Goal: Navigation & Orientation: Find specific page/section

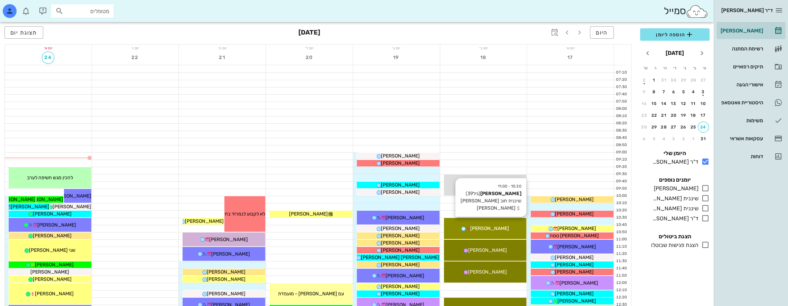
click at [489, 223] on div "10:30 - 11:00 [PERSON_NAME] (גיל 39 ) שיננית חוב [PERSON_NAME] חוב [PERSON_NAME…" at bounding box center [485, 228] width 83 height 21
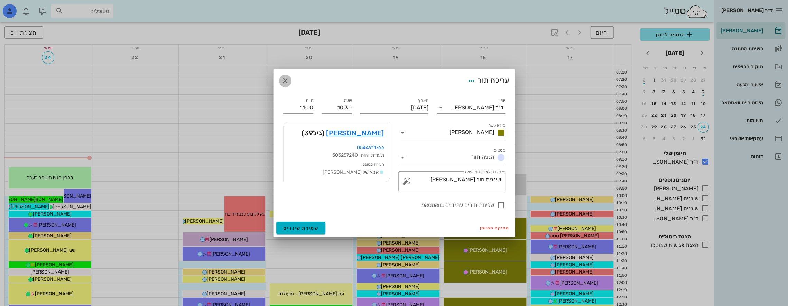
click at [283, 80] on icon "button" at bounding box center [285, 81] width 8 height 8
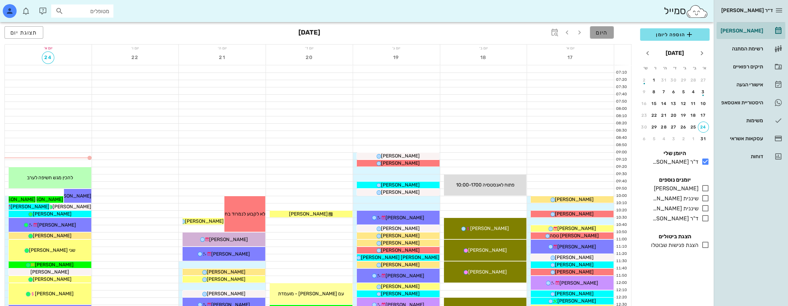
drag, startPoint x: 596, startPoint y: 34, endPoint x: 591, endPoint y: 41, distance: 8.5
click at [596, 34] on span "היום" at bounding box center [601, 32] width 12 height 7
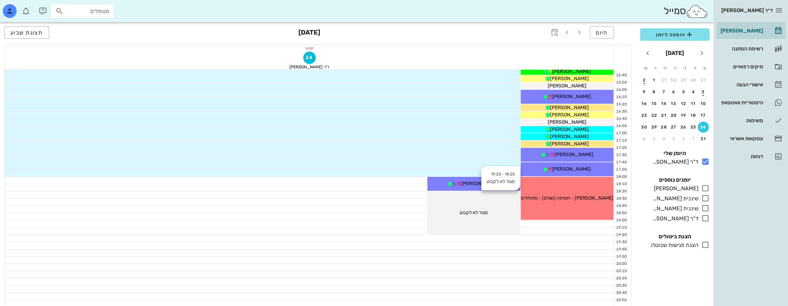
scroll to position [373, 0]
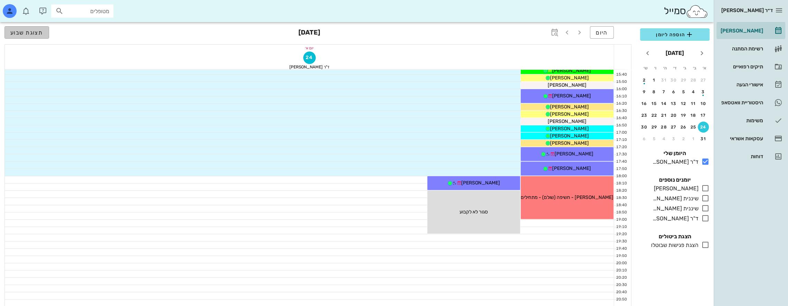
click at [41, 32] on span "תצוגת שבוע" at bounding box center [26, 32] width 33 height 7
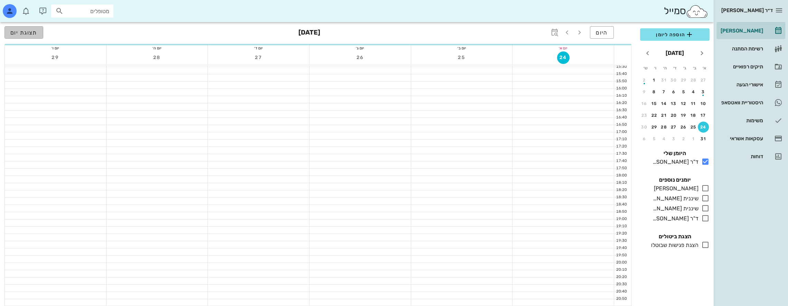
scroll to position [368, 0]
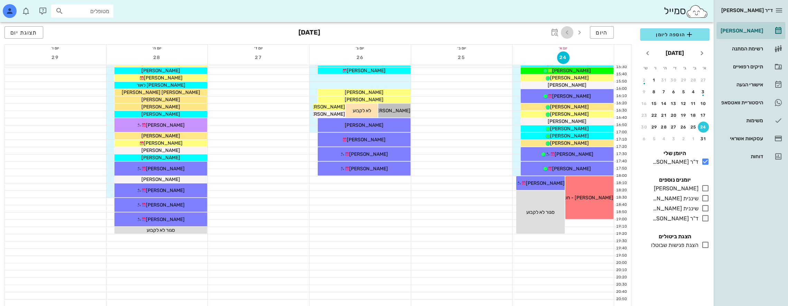
click at [568, 30] on icon "button" at bounding box center [567, 32] width 8 height 8
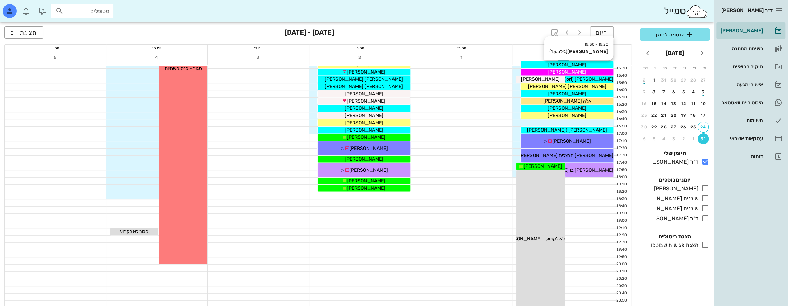
scroll to position [368, 0]
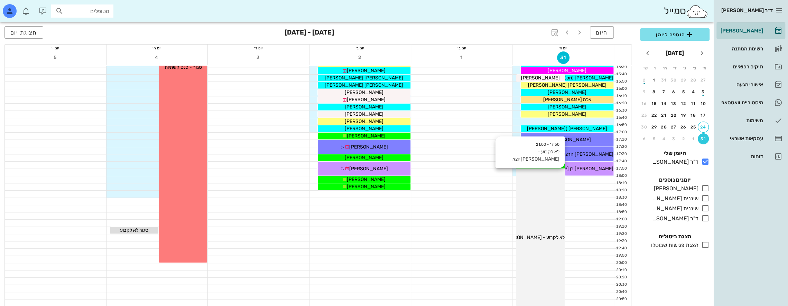
click at [547, 178] on div "17:50 - 21:00 לא לקבוע - [PERSON_NAME] יוצא לא לקבוע - [PERSON_NAME] יוצא" at bounding box center [540, 237] width 48 height 137
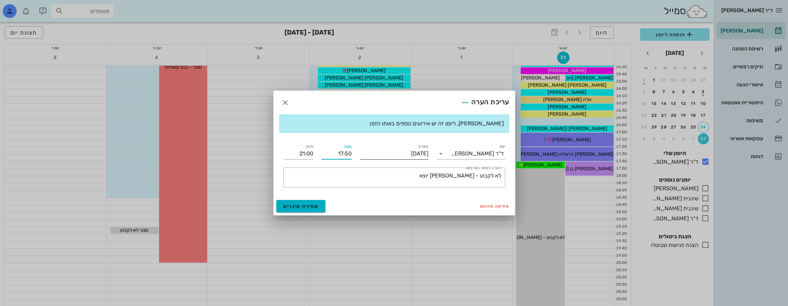
drag, startPoint x: 337, startPoint y: 157, endPoint x: 384, endPoint y: 159, distance: 47.4
click at [382, 159] on div "יומן ד"ר [PERSON_NAME] תאריך [DATE] שעה 17:50 סיום 21:00 ​ הערה לצוות המרפאה לא…" at bounding box center [394, 165] width 230 height 53
type input "18:00"
type input "21:10"
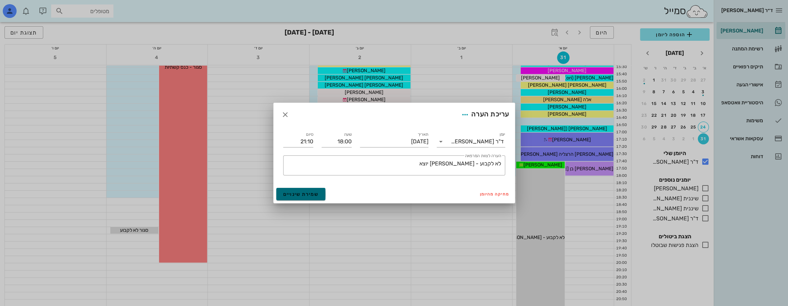
click at [301, 195] on span "שמירת שינויים" at bounding box center [301, 194] width 36 height 6
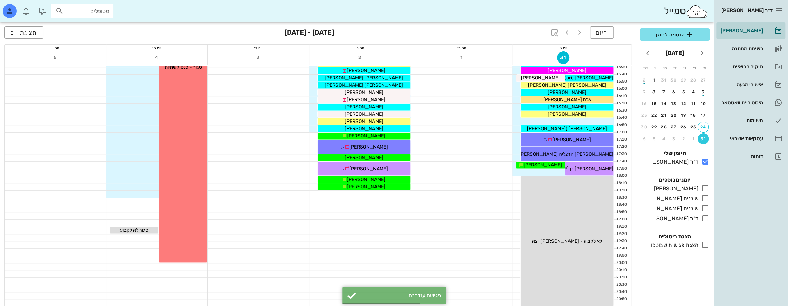
click at [467, 208] on div at bounding box center [461, 208] width 101 height 7
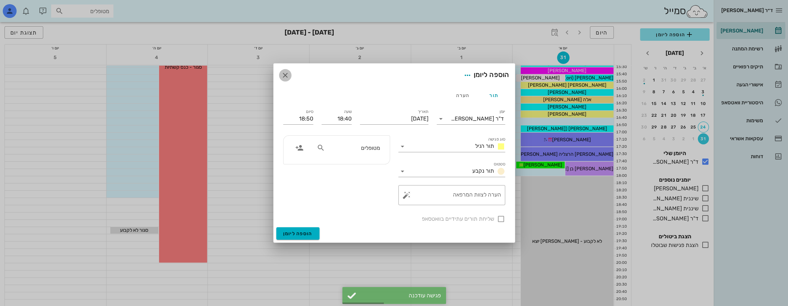
click at [285, 73] on icon "button" at bounding box center [285, 75] width 8 height 8
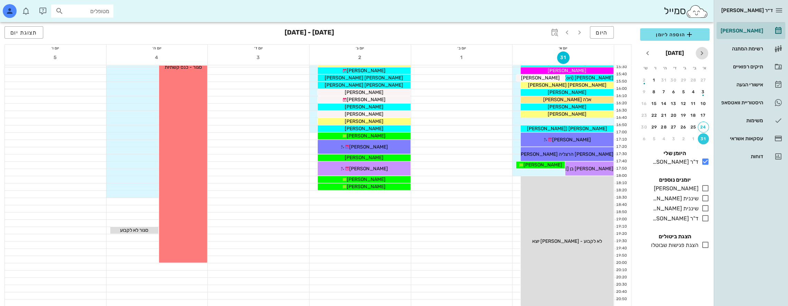
click at [702, 53] on icon "חודש שעבר" at bounding box center [701, 53] width 8 height 8
click at [601, 30] on span "היום" at bounding box center [601, 32] width 12 height 7
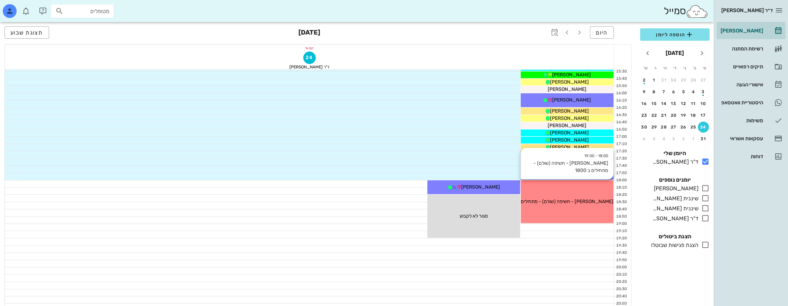
click at [573, 191] on div "18:00 - 19:00 [PERSON_NAME] - חשיפה (שולם) - מתחילים ב 1800 [PERSON_NAME] - חשי…" at bounding box center [566, 201] width 93 height 43
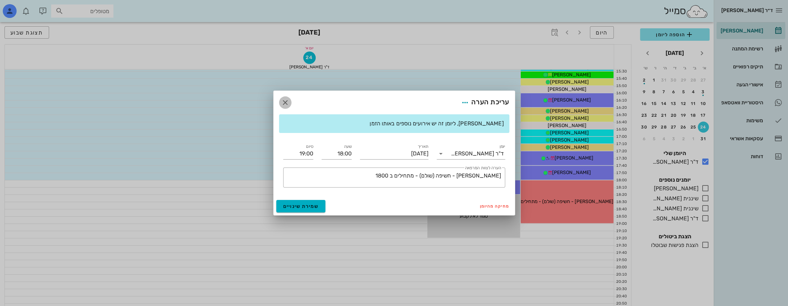
click at [288, 105] on icon "button" at bounding box center [285, 102] width 8 height 8
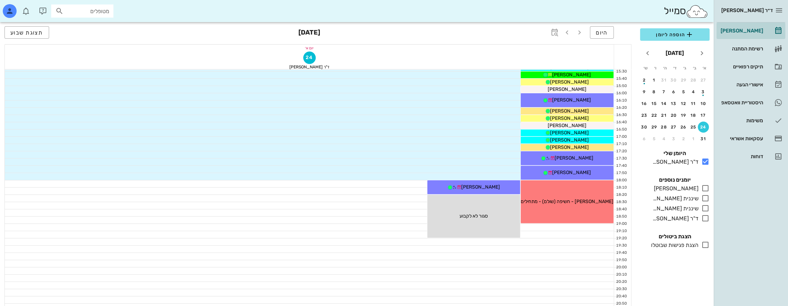
click at [95, 9] on input "מטופלים" at bounding box center [87, 11] width 44 height 9
type input "r"
type input "רוטבר"
click at [95, 26] on div "[PERSON_NAME] 221670912" at bounding box center [70, 27] width 76 height 6
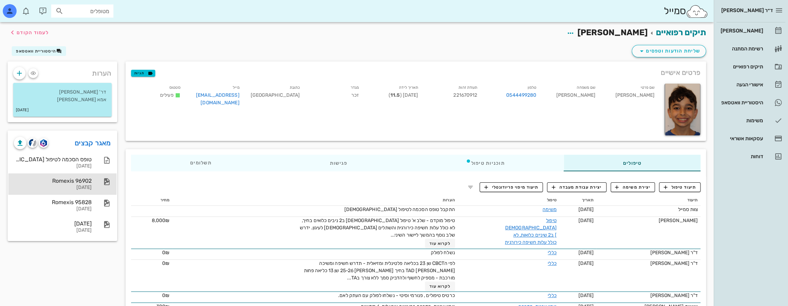
click at [88, 184] on div "Romexis 96902" at bounding box center [53, 181] width 78 height 7
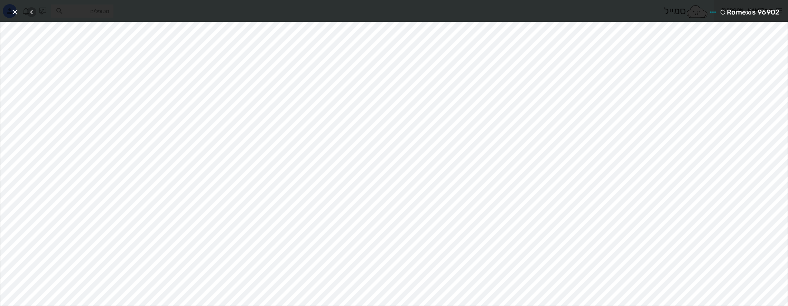
click at [32, 12] on icon "button" at bounding box center [31, 12] width 8 height 8
click at [15, 12] on icon "button" at bounding box center [15, 12] width 8 height 8
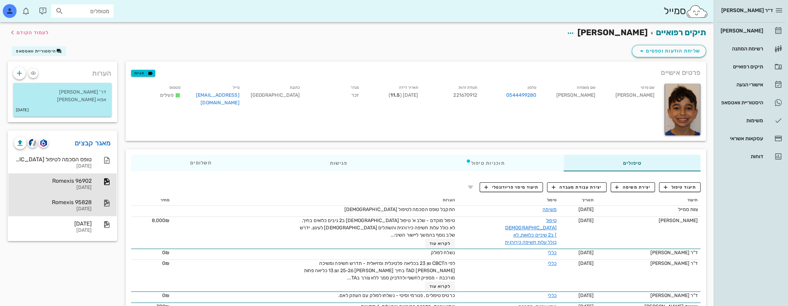
click at [76, 203] on div "Romexis 95828" at bounding box center [53, 202] width 78 height 7
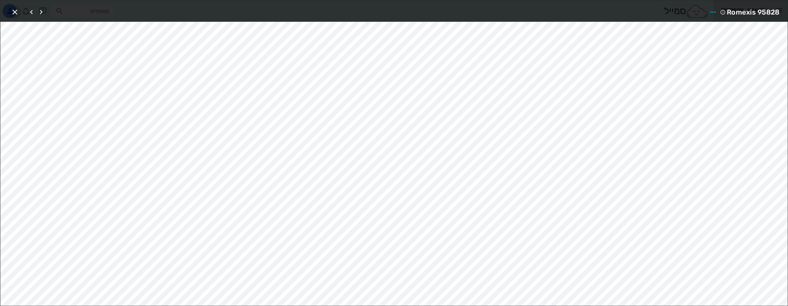
click at [14, 13] on icon "button" at bounding box center [15, 12] width 8 height 8
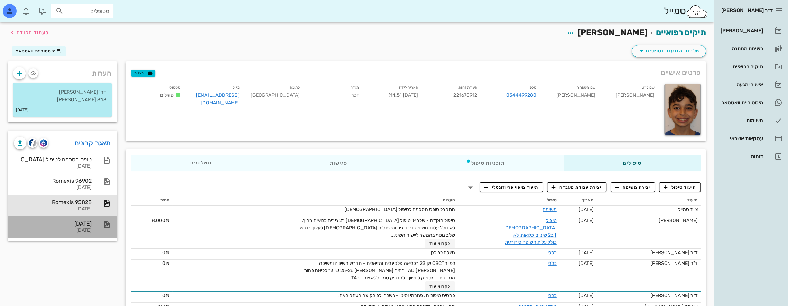
click at [78, 227] on div "[DATE] [DATE]" at bounding box center [53, 226] width 78 height 21
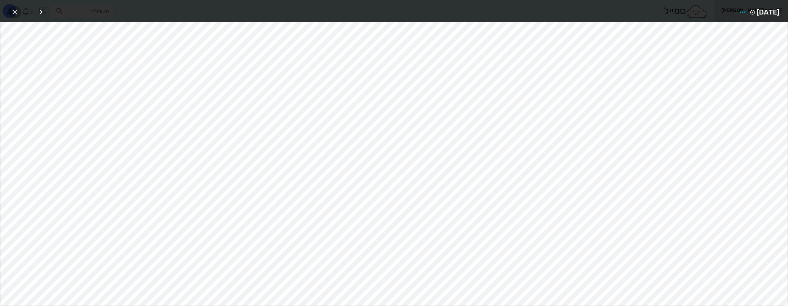
click at [14, 10] on icon "button" at bounding box center [15, 12] width 8 height 8
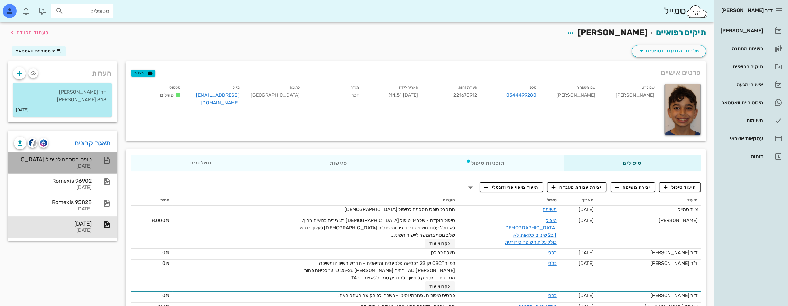
click at [83, 160] on div "טופס הסכמה לטיפול [DEMOGRAPHIC_DATA]" at bounding box center [53, 159] width 78 height 7
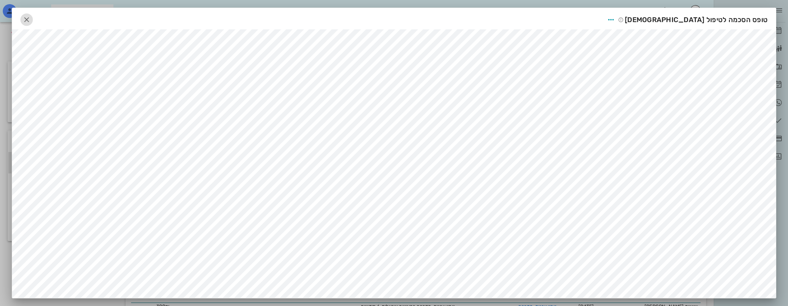
click at [31, 20] on icon "button" at bounding box center [26, 20] width 8 height 8
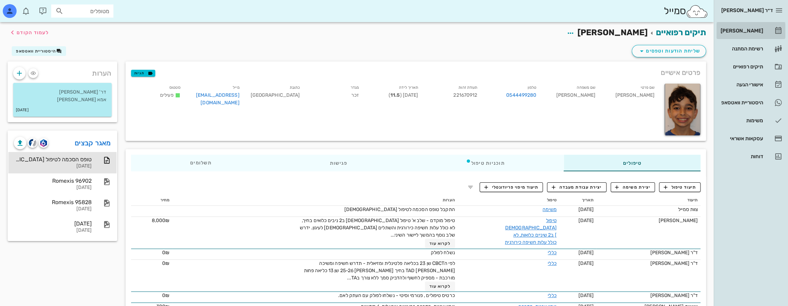
click at [752, 28] on div "[PERSON_NAME]" at bounding box center [741, 30] width 44 height 11
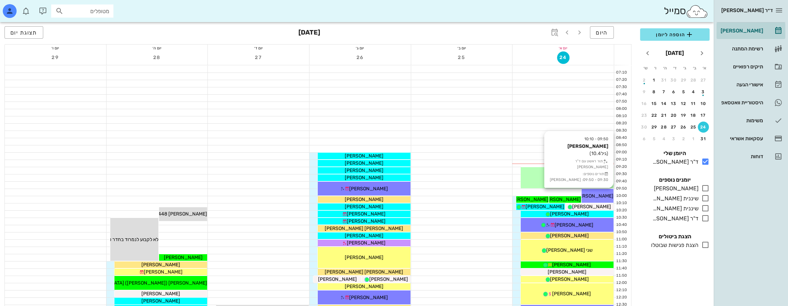
click at [598, 191] on div "09:50 - 10:10 [PERSON_NAME] (גיל 10.4 ) תור ראשון עם ד"ר [PERSON_NAME] תורים נו…" at bounding box center [597, 196] width 32 height 14
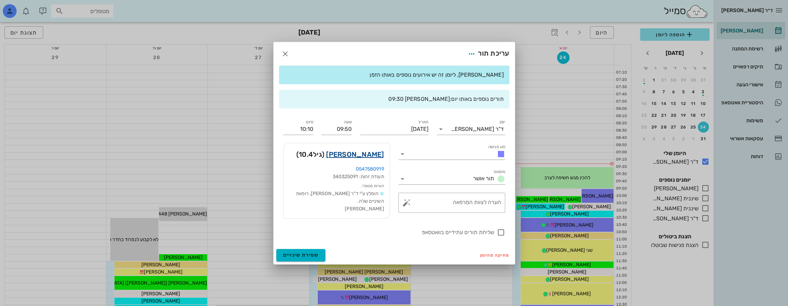
click at [366, 153] on link "[PERSON_NAME]" at bounding box center [355, 154] width 58 height 11
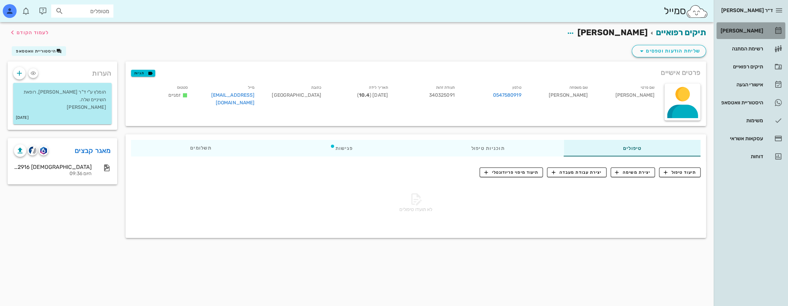
click at [762, 29] on div "[PERSON_NAME]" at bounding box center [741, 31] width 44 height 6
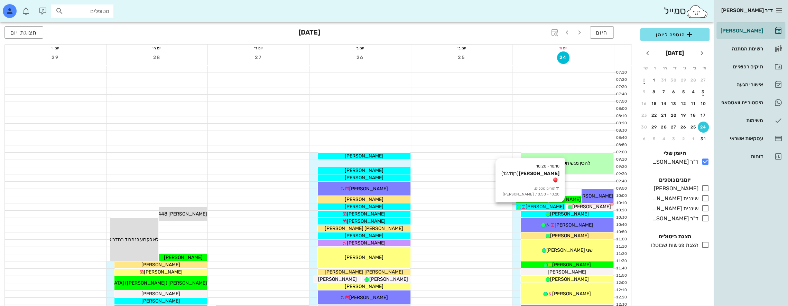
click at [546, 206] on span "[PERSON_NAME]" at bounding box center [544, 207] width 39 height 6
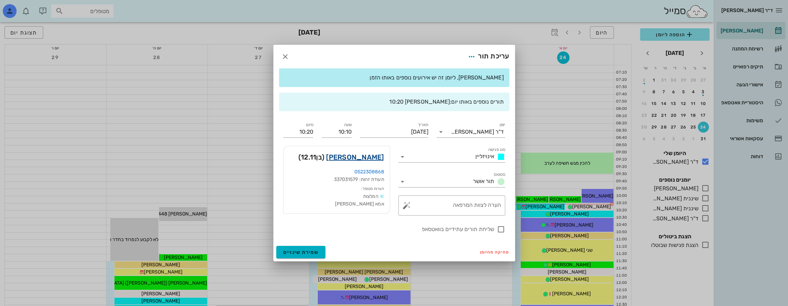
click at [375, 157] on link "[PERSON_NAME]" at bounding box center [355, 157] width 58 height 11
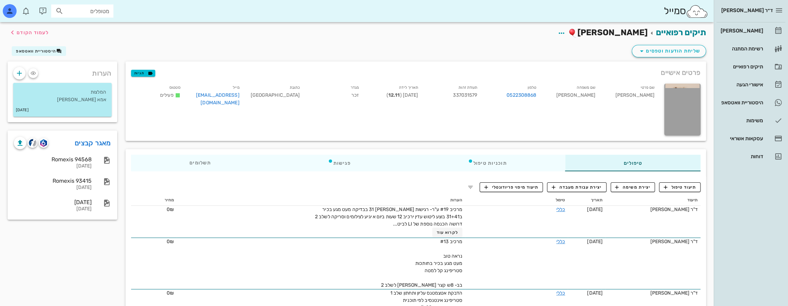
scroll to position [35, 0]
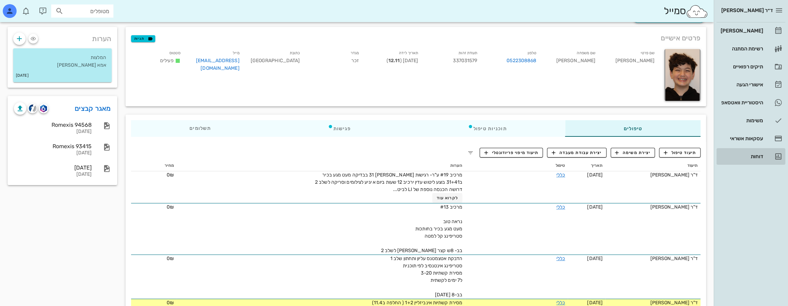
click at [766, 157] on link "דוחות" at bounding box center [750, 156] width 69 height 17
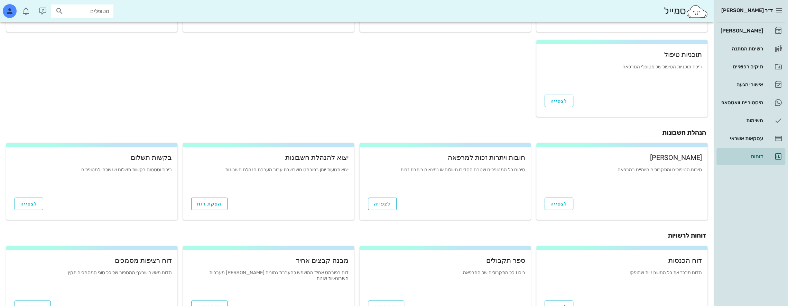
scroll to position [205, 0]
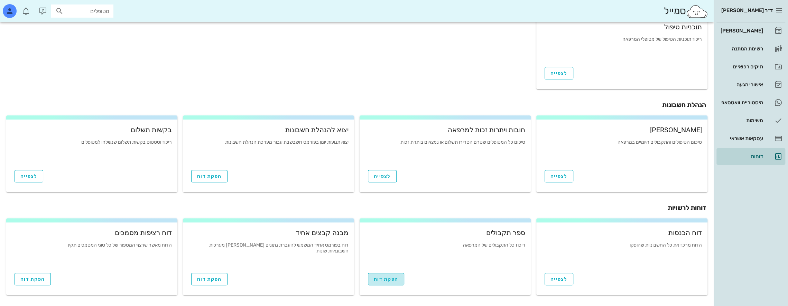
click at [388, 281] on span "הפקת דוח" at bounding box center [386, 279] width 25 height 6
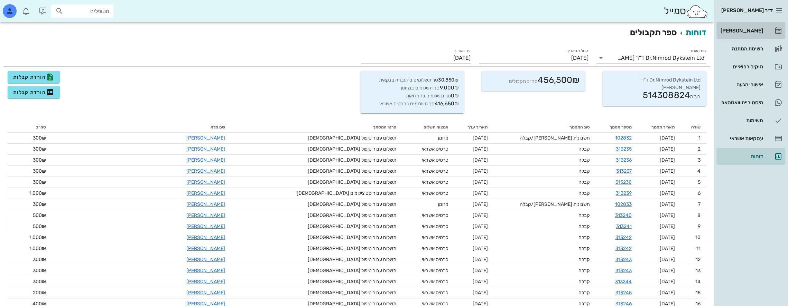
click at [755, 32] on div "[PERSON_NAME]" at bounding box center [741, 31] width 44 height 6
